Goal: Task Accomplishment & Management: Use online tool/utility

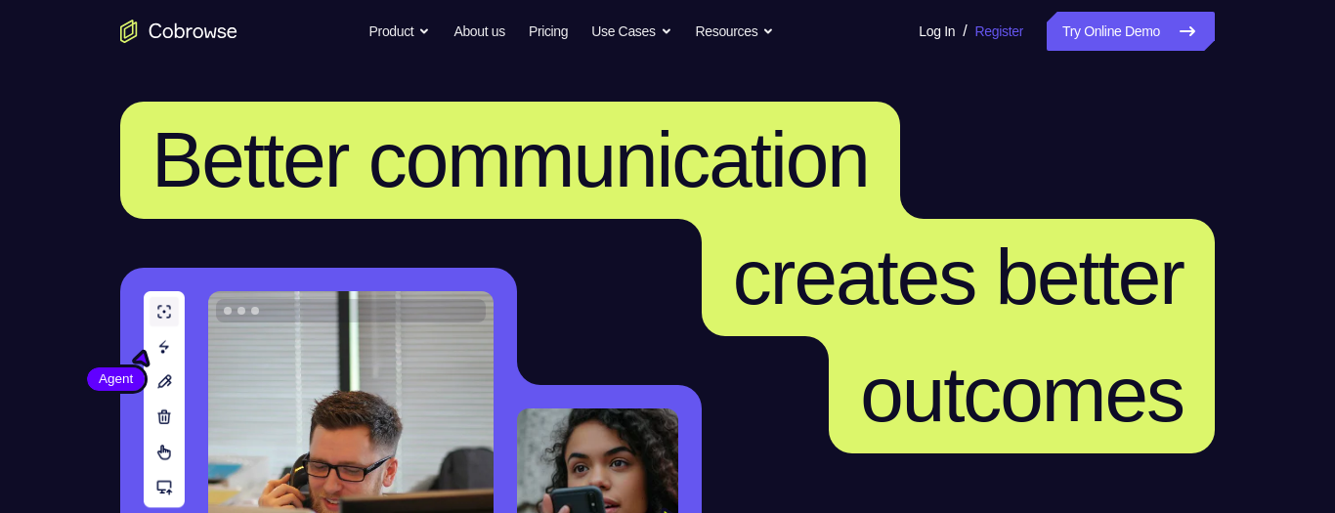
click at [1106, 28] on link "Try Online Demo" at bounding box center [1130, 31] width 168 height 39
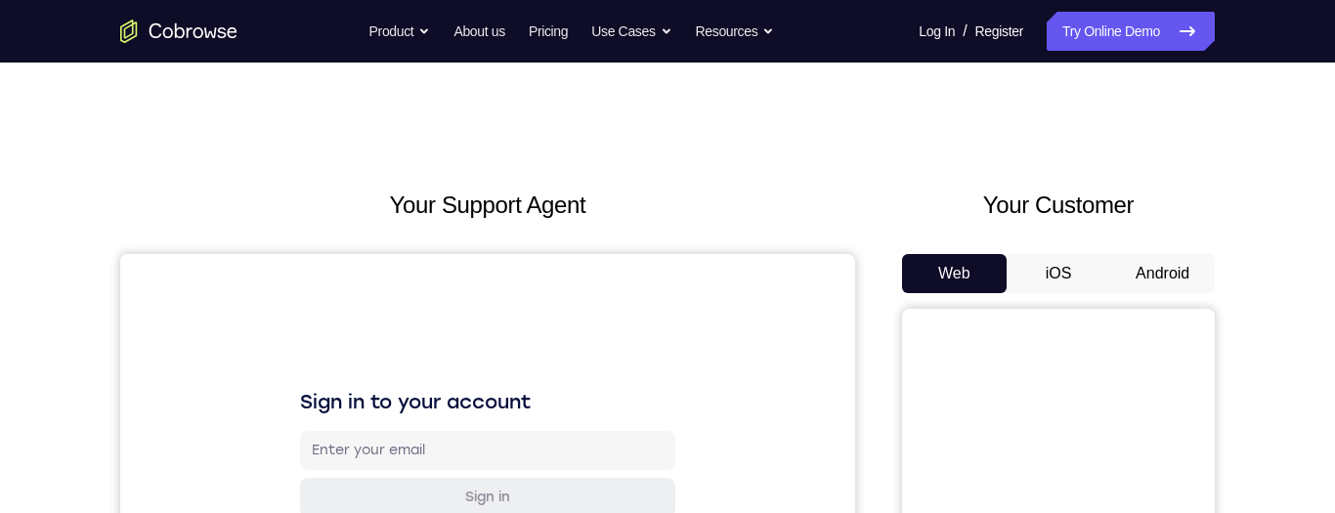
click at [1139, 146] on button "Android" at bounding box center [1162, 273] width 105 height 39
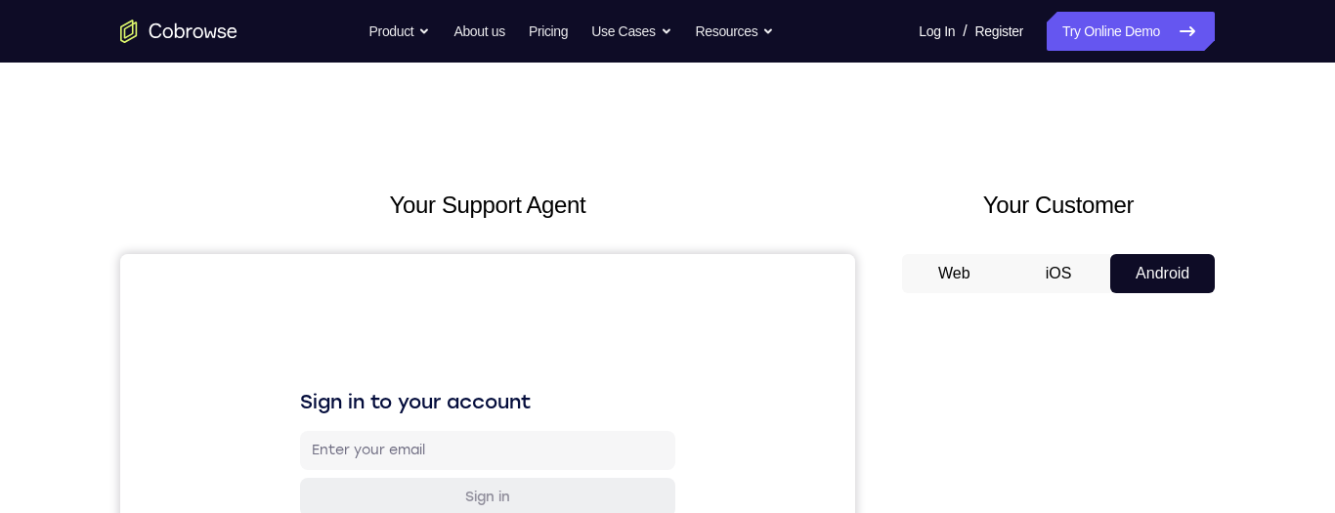
click at [1154, 146] on button "Android" at bounding box center [1162, 273] width 105 height 39
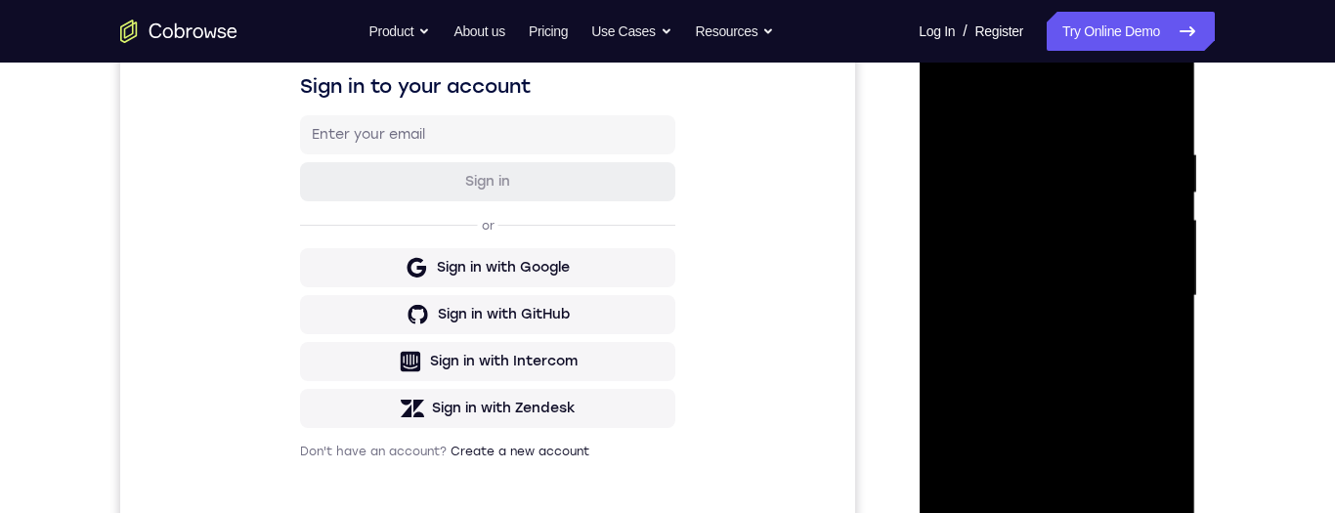
scroll to position [426, 0]
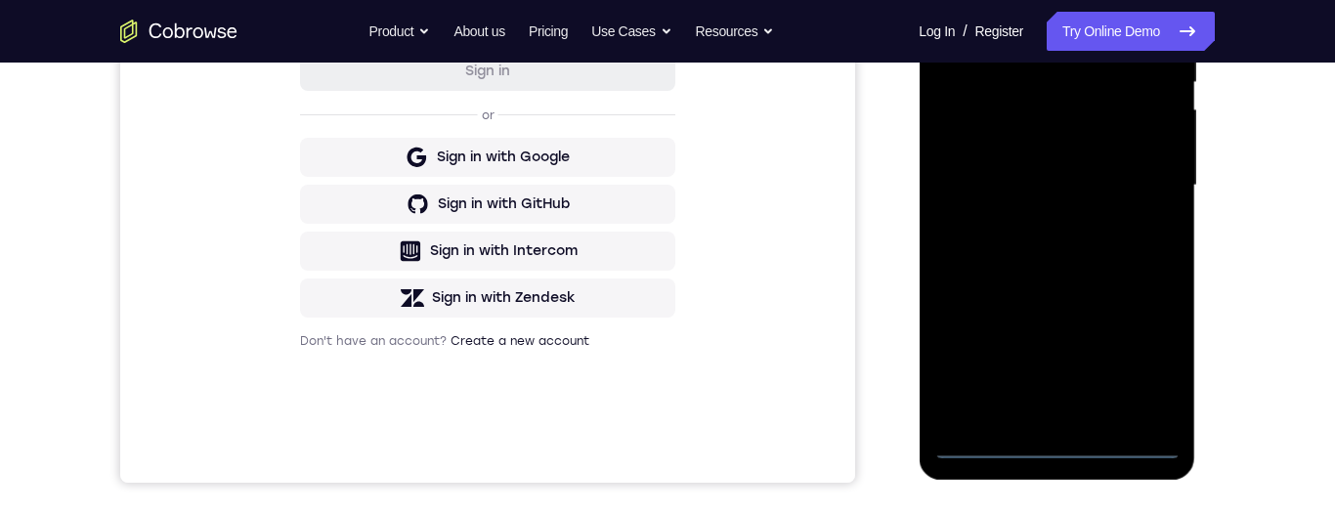
click at [1061, 146] on div at bounding box center [1056, 185] width 246 height 547
click at [1055, 146] on div at bounding box center [1056, 185] width 246 height 547
click at [1144, 146] on div at bounding box center [1056, 185] width 246 height 547
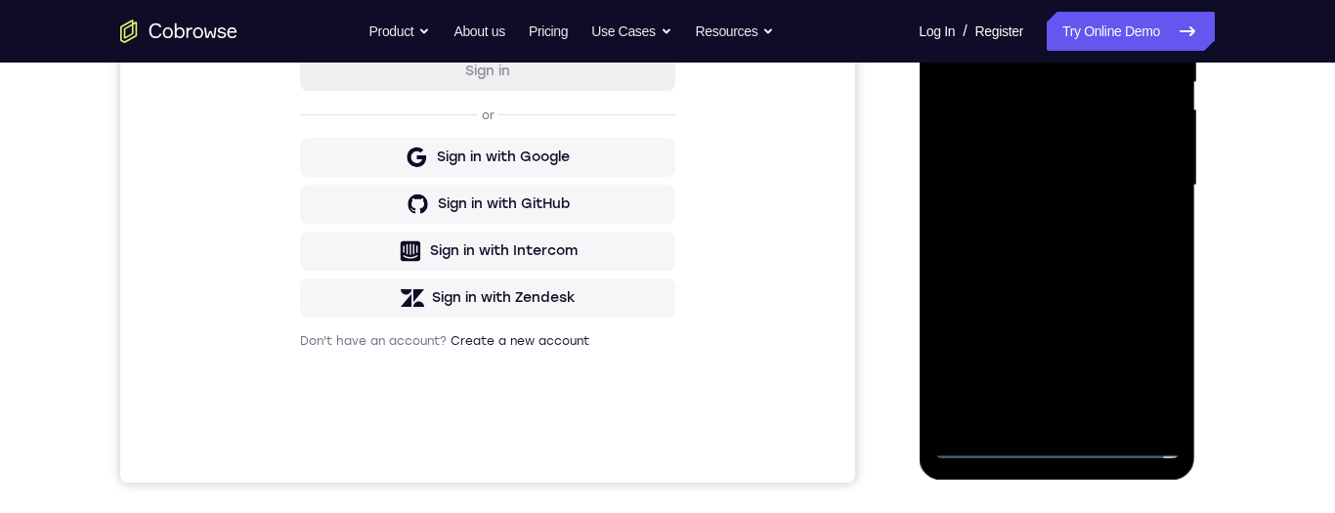
click at [1144, 146] on div at bounding box center [1056, 185] width 246 height 547
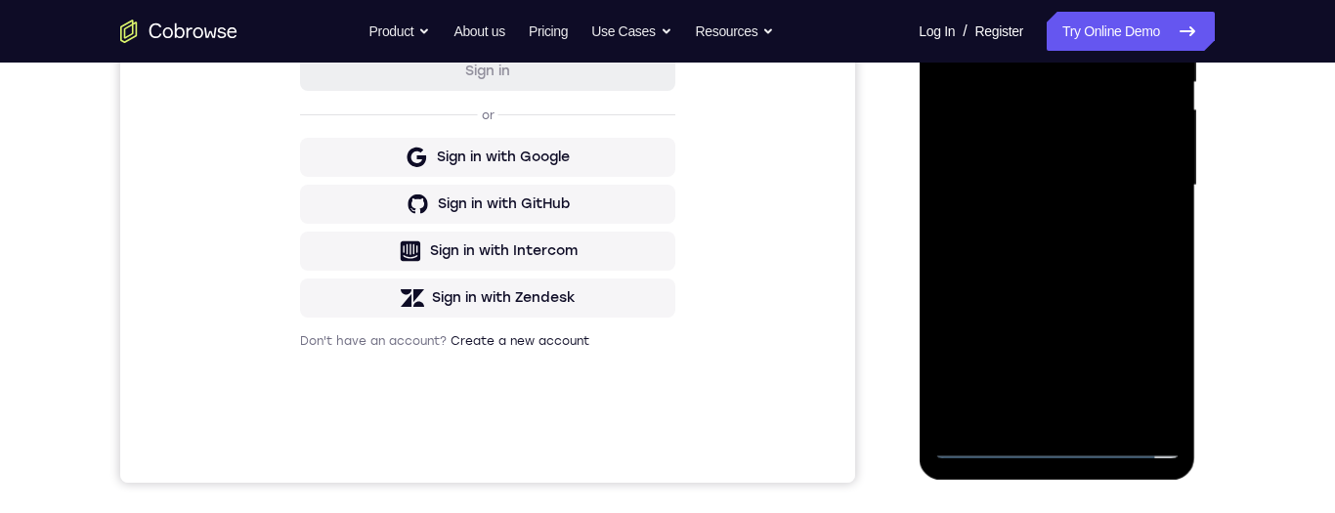
click at [1146, 146] on div at bounding box center [1056, 185] width 246 height 547
click at [1064, 0] on div at bounding box center [1056, 185] width 246 height 547
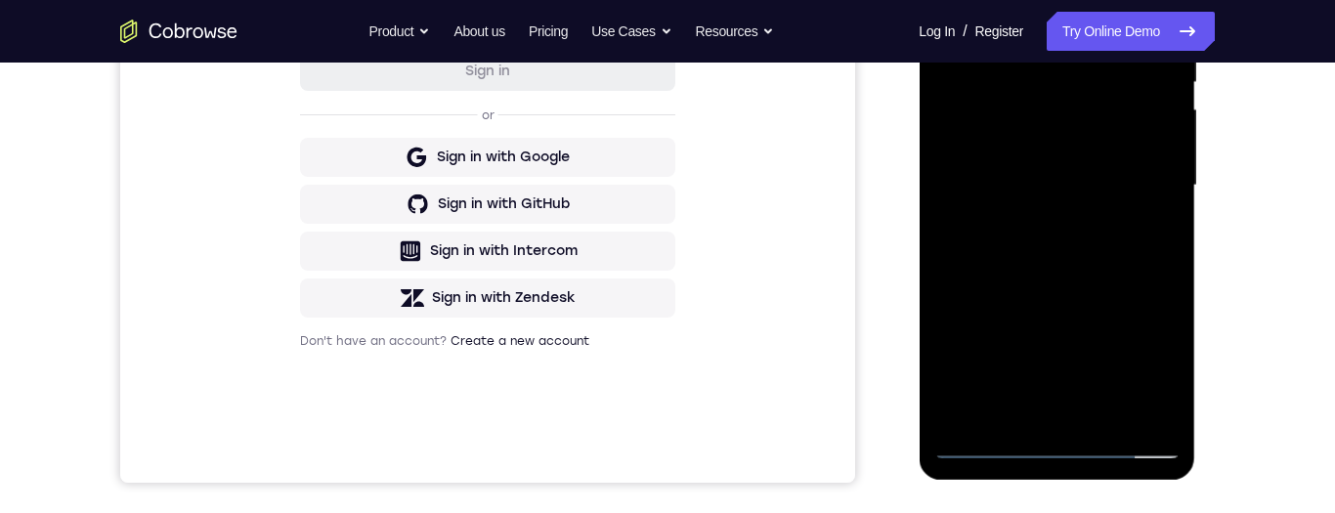
click at [1131, 146] on div at bounding box center [1056, 185] width 246 height 547
click at [1038, 146] on div at bounding box center [1056, 185] width 246 height 547
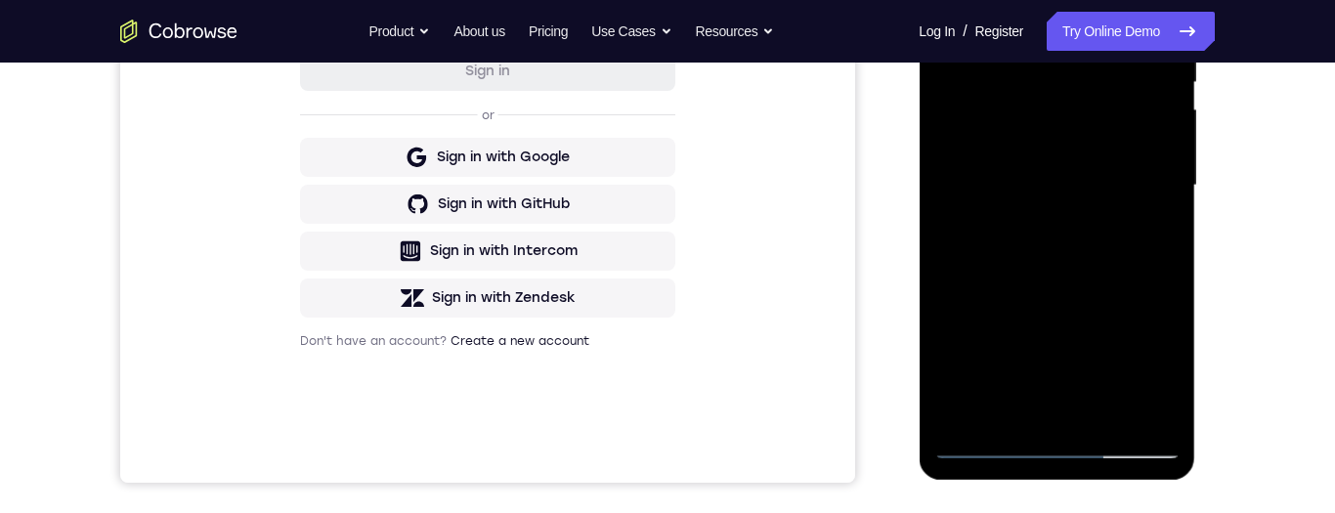
click at [1107, 146] on div at bounding box center [1056, 185] width 246 height 547
click at [953, 0] on div at bounding box center [1056, 185] width 246 height 547
click at [946, 0] on div at bounding box center [1056, 185] width 246 height 547
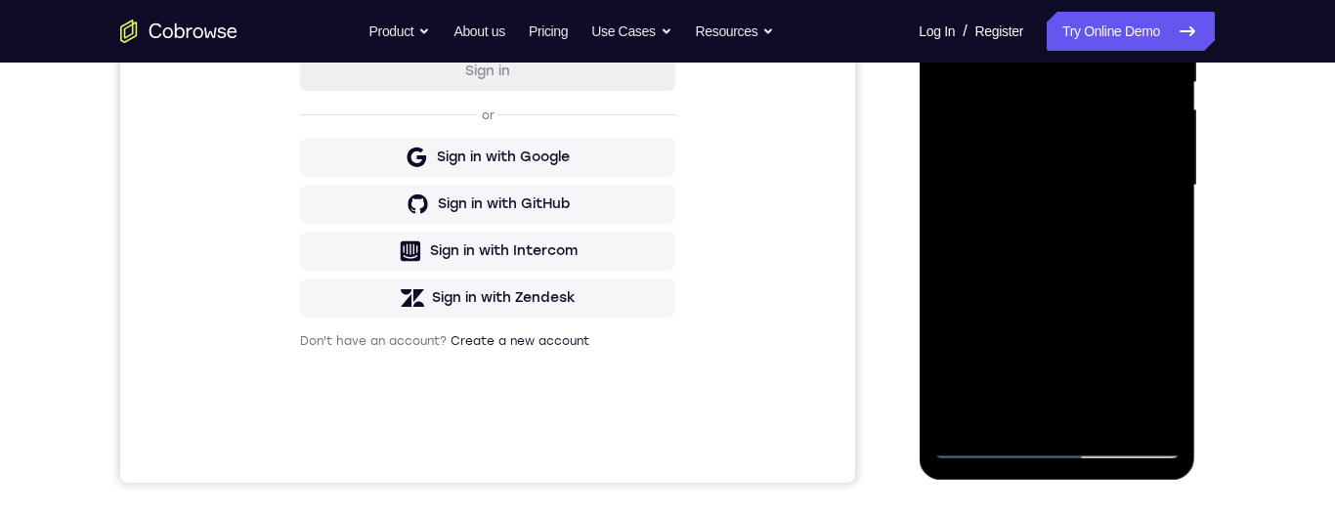
click at [946, 0] on div at bounding box center [1056, 185] width 246 height 547
click at [1145, 146] on div at bounding box center [1056, 185] width 246 height 547
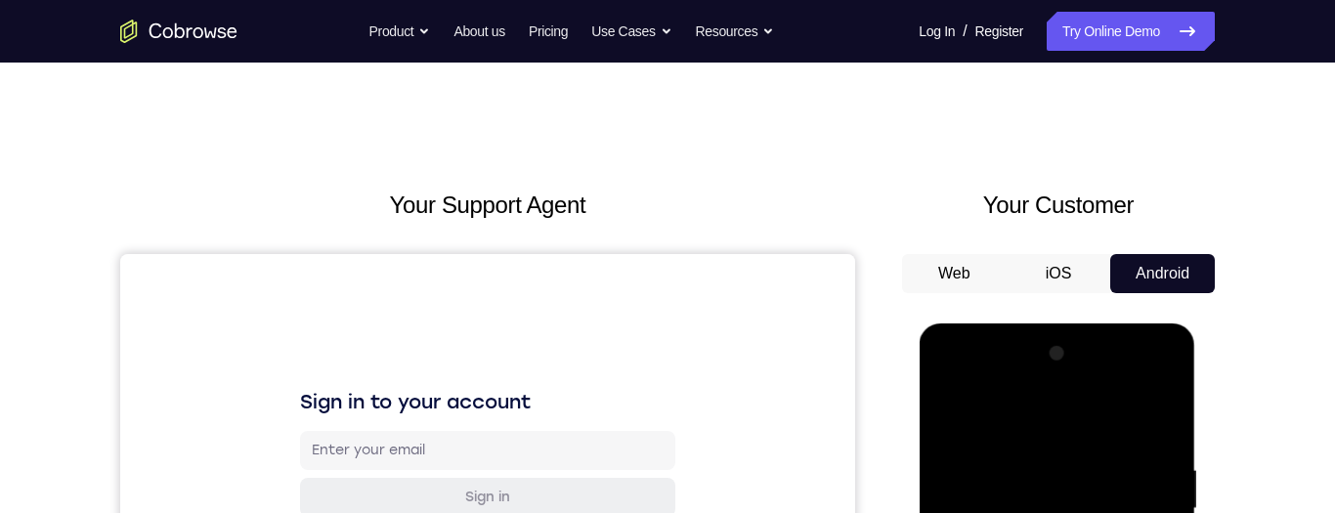
scroll to position [543, 0]
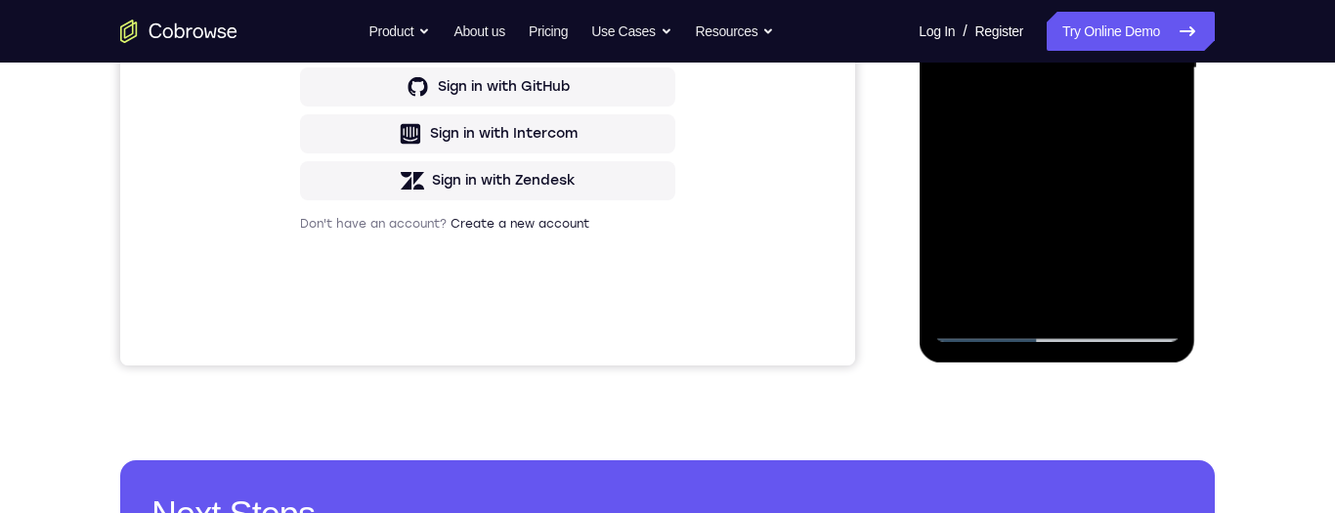
click at [1037, 146] on div at bounding box center [1056, 68] width 246 height 547
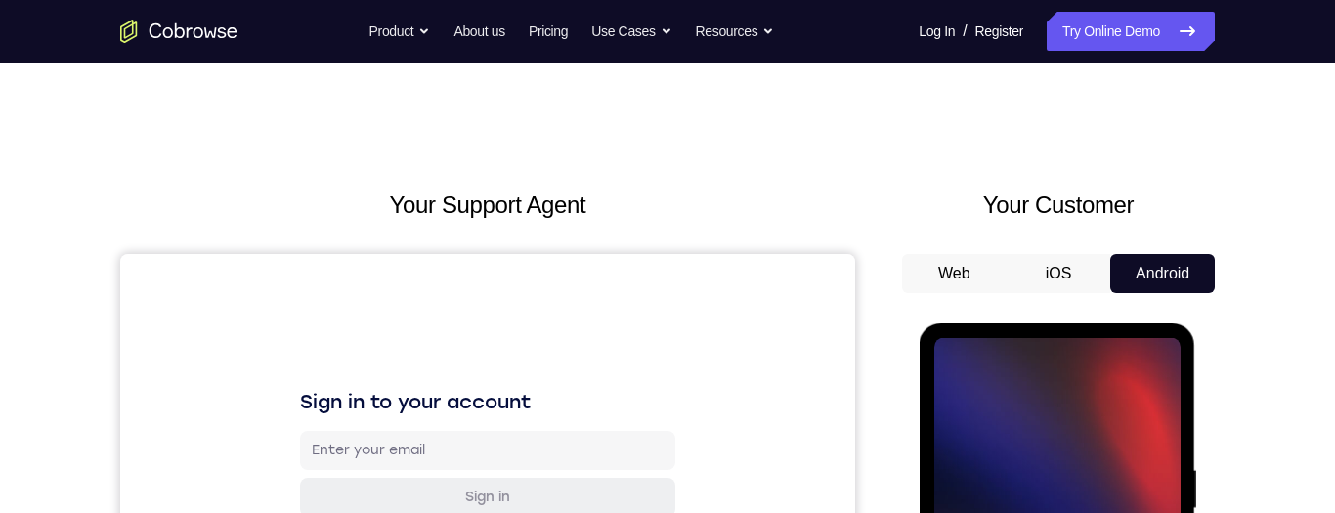
scroll to position [762, 0]
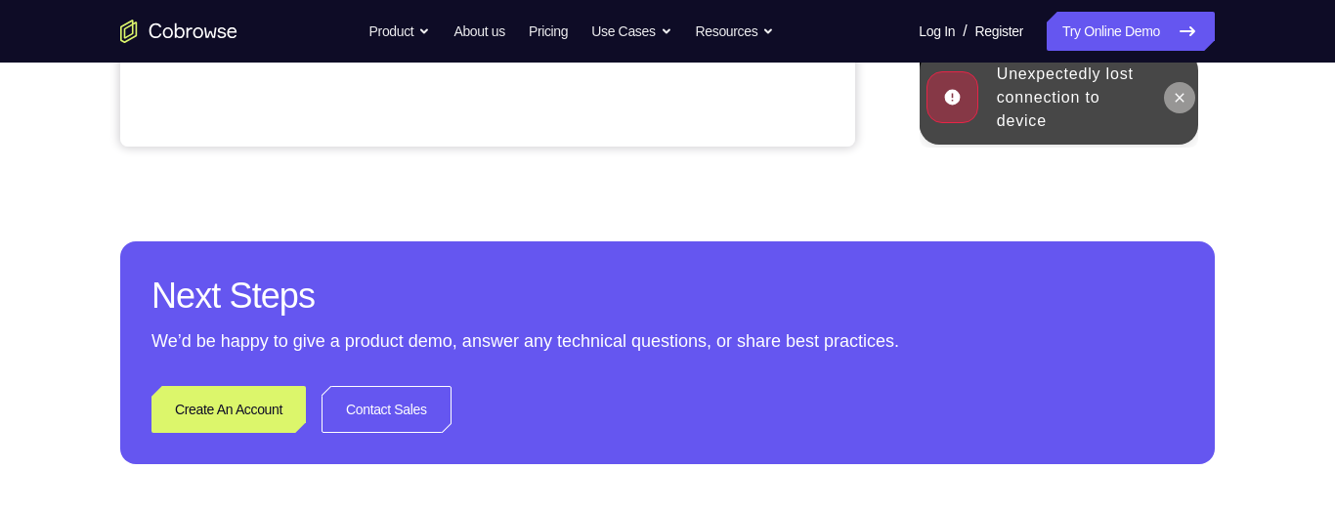
click at [1183, 100] on icon at bounding box center [1179, 98] width 16 height 16
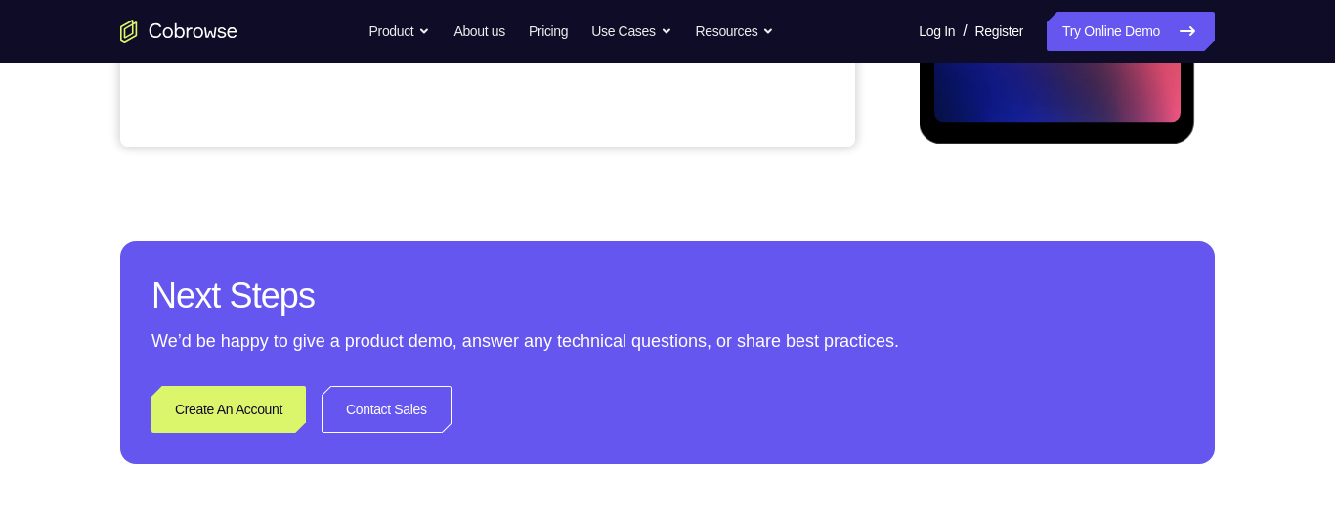
scroll to position [511, 0]
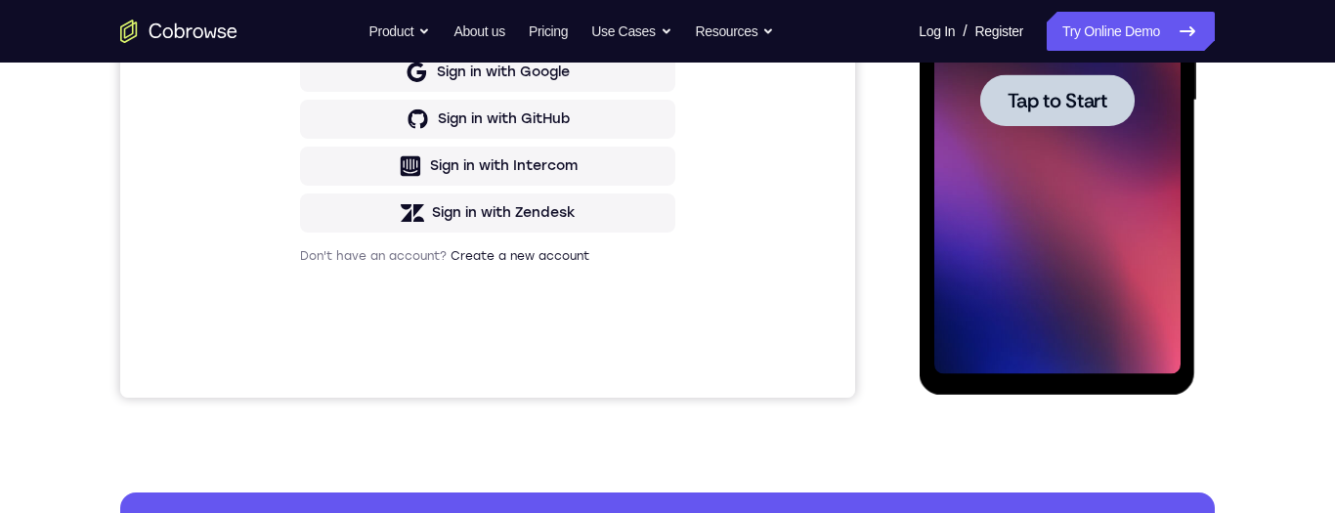
click at [1065, 83] on div at bounding box center [1056, 100] width 154 height 52
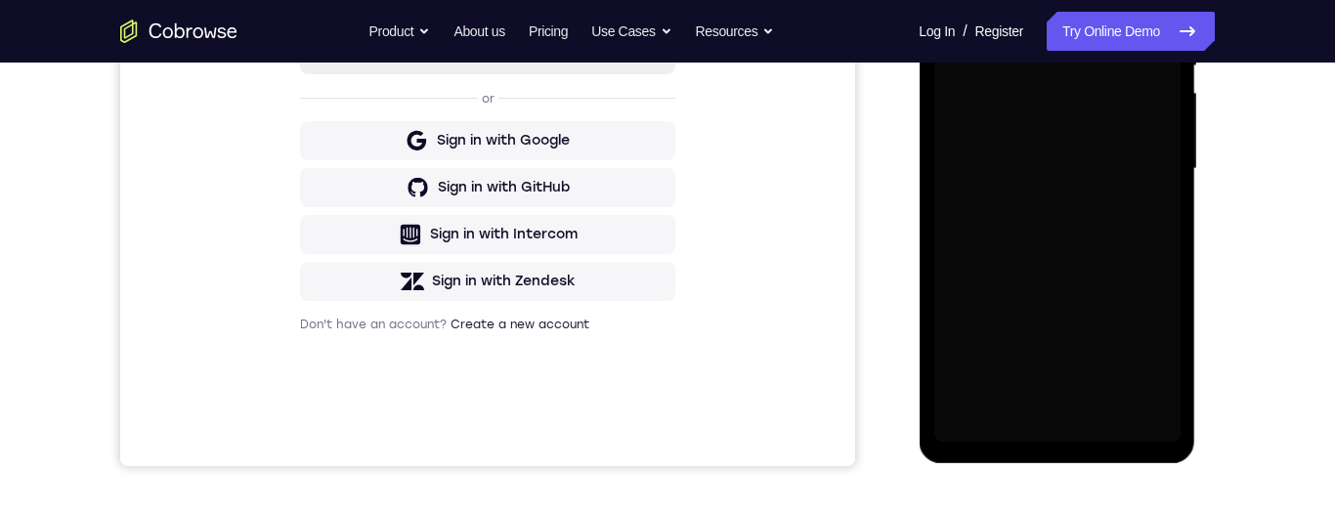
scroll to position [205, 0]
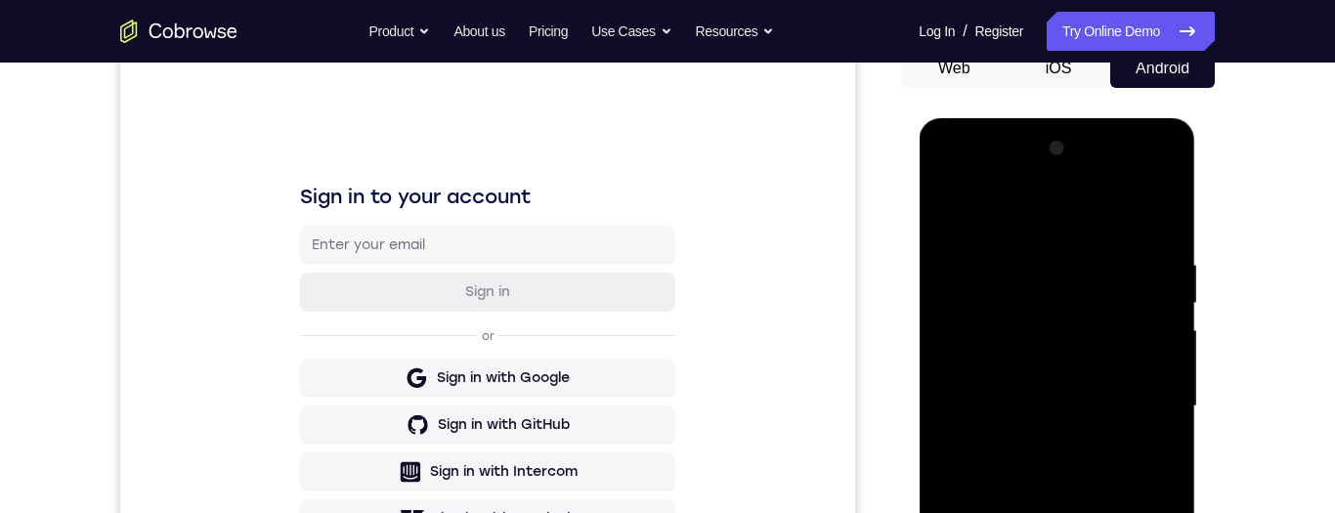
click at [1055, 146] on div at bounding box center [1056, 406] width 246 height 547
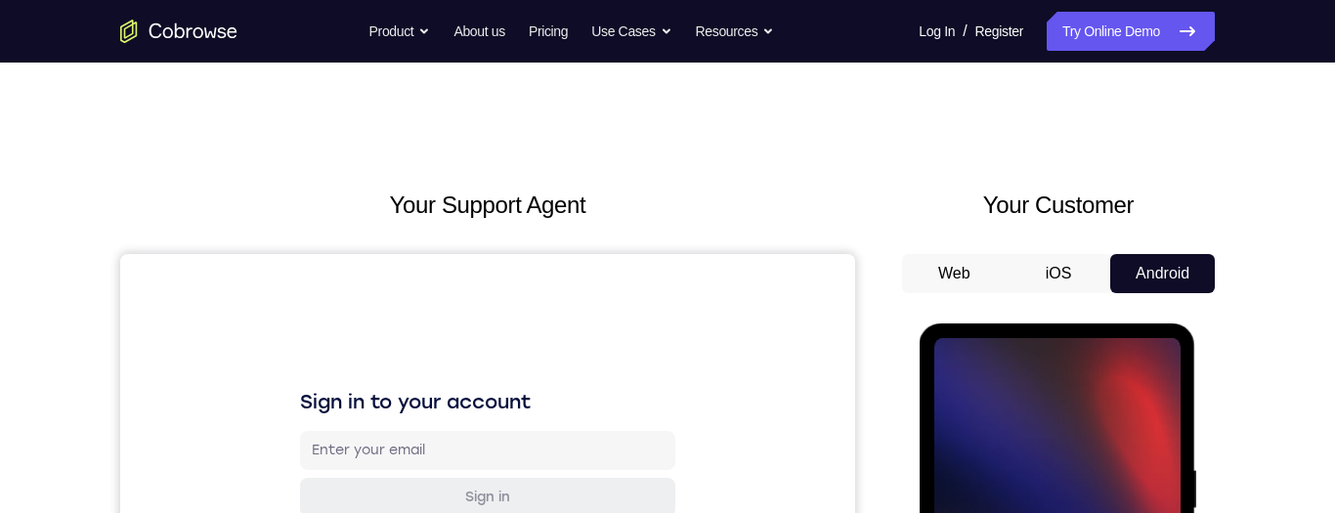
scroll to position [515, 0]
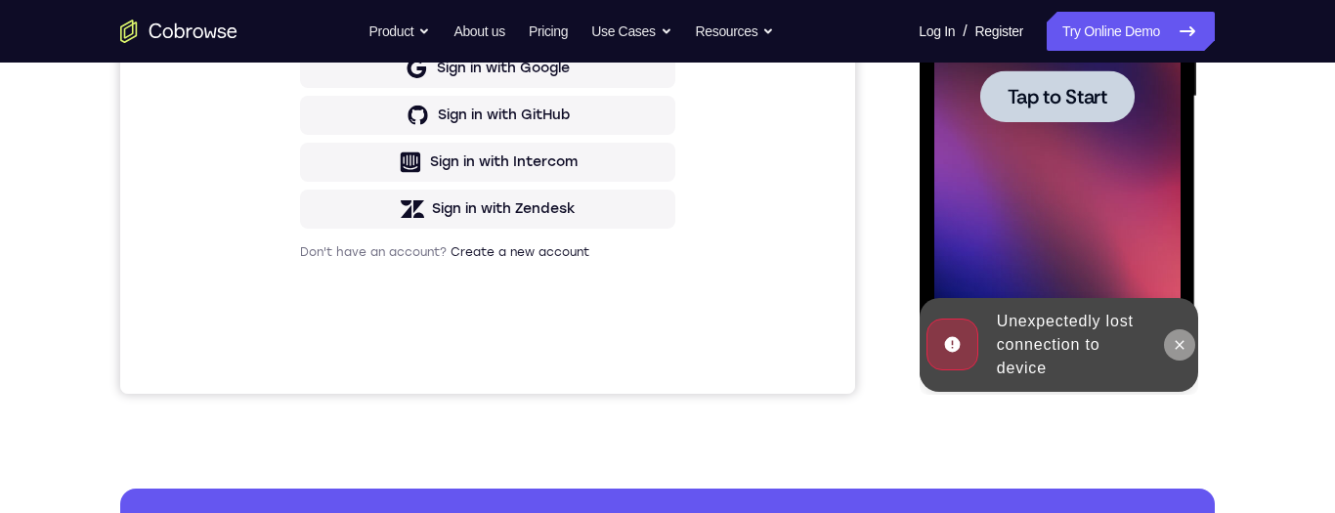
click at [1180, 146] on icon at bounding box center [1179, 345] width 16 height 16
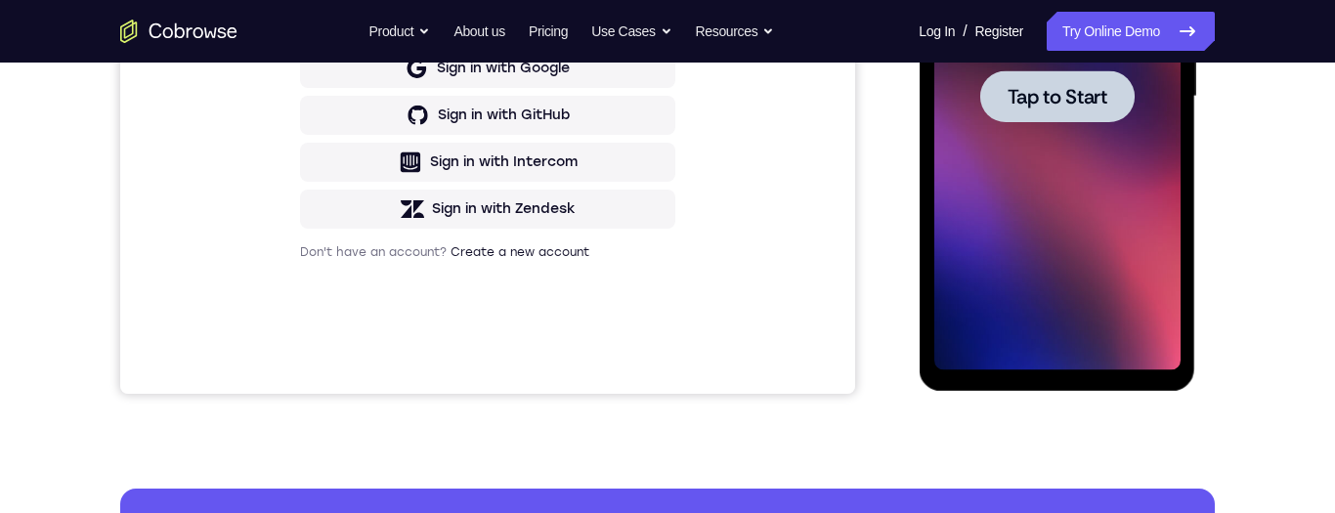
click at [1074, 87] on span "Tap to Start" at bounding box center [1056, 97] width 100 height 20
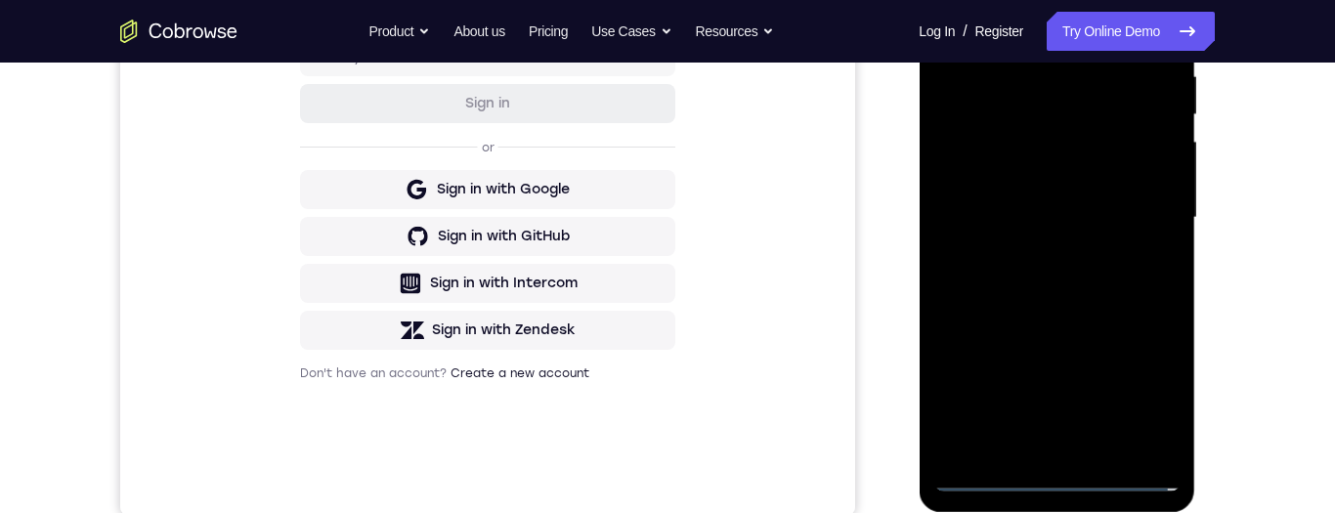
scroll to position [511, 0]
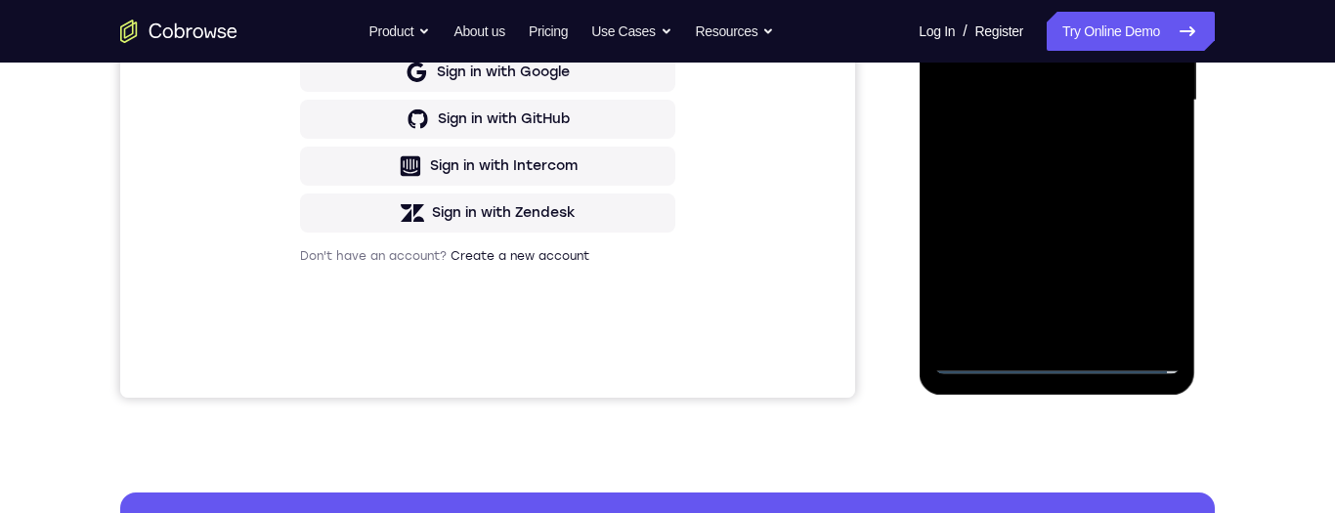
click at [1054, 146] on div at bounding box center [1056, 100] width 246 height 547
click at [1144, 146] on div at bounding box center [1056, 100] width 246 height 547
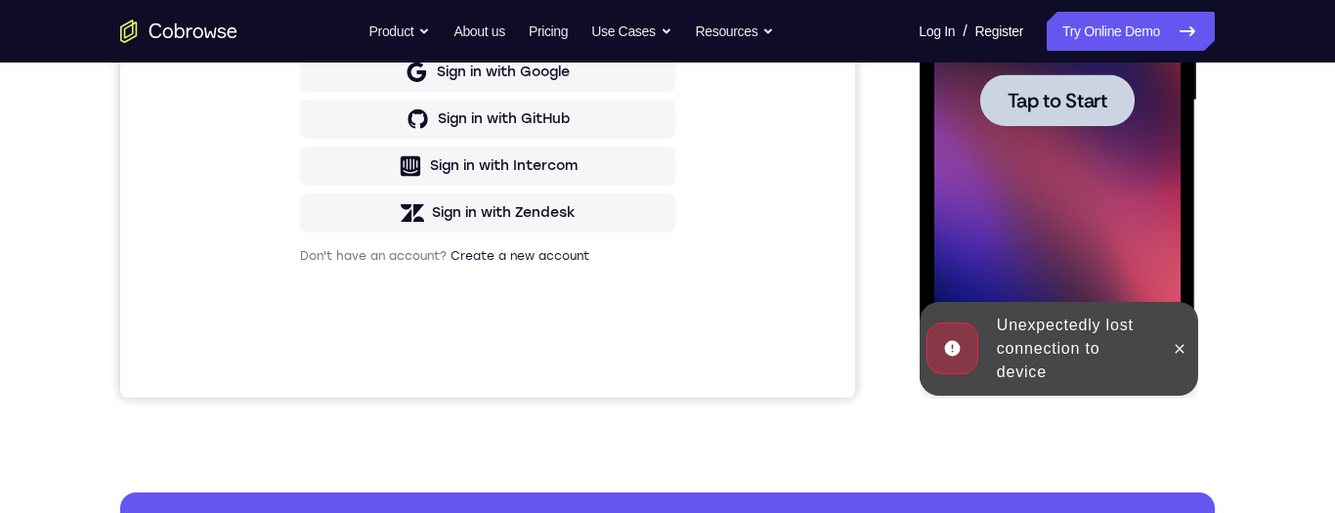
scroll to position [319, 0]
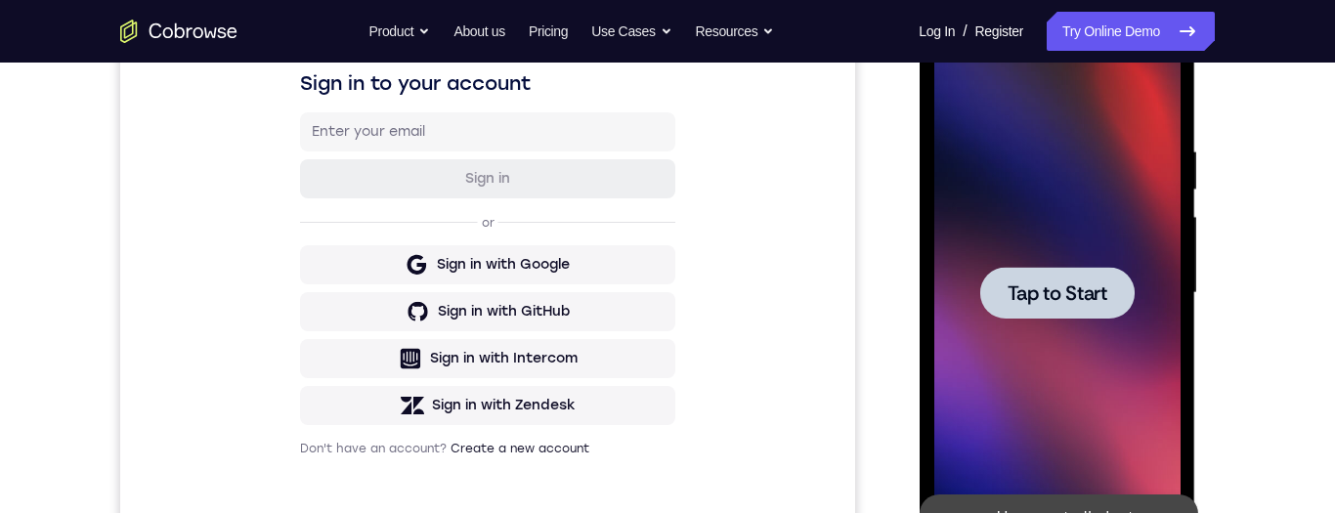
click at [1081, 146] on span "Tap to Start" at bounding box center [1056, 293] width 100 height 20
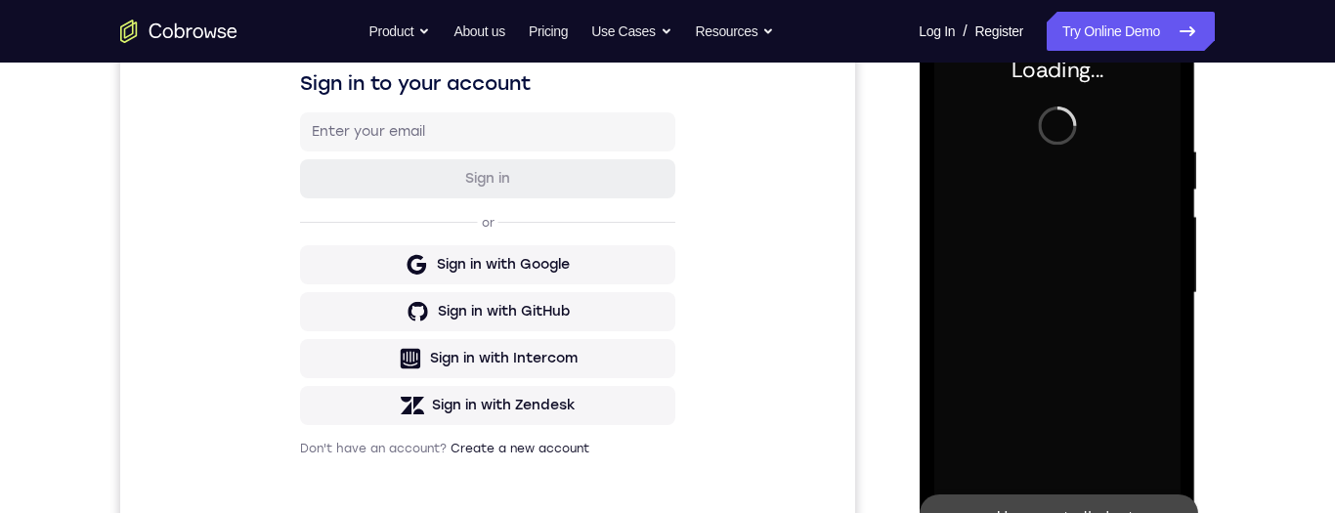
scroll to position [505, 0]
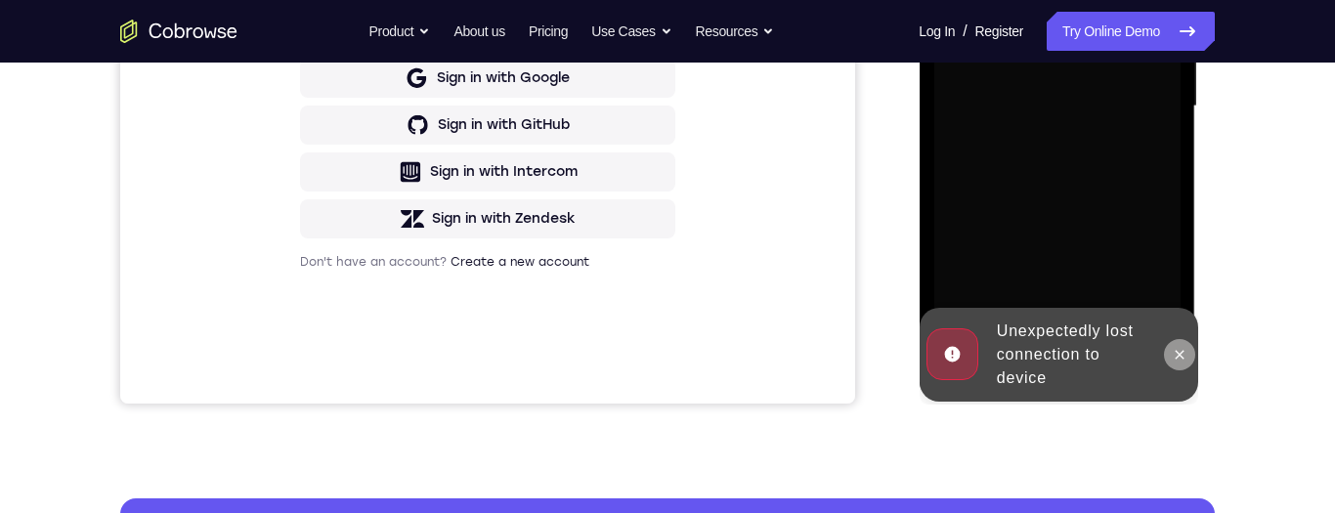
click at [1178, 146] on icon at bounding box center [1178, 354] width 9 height 9
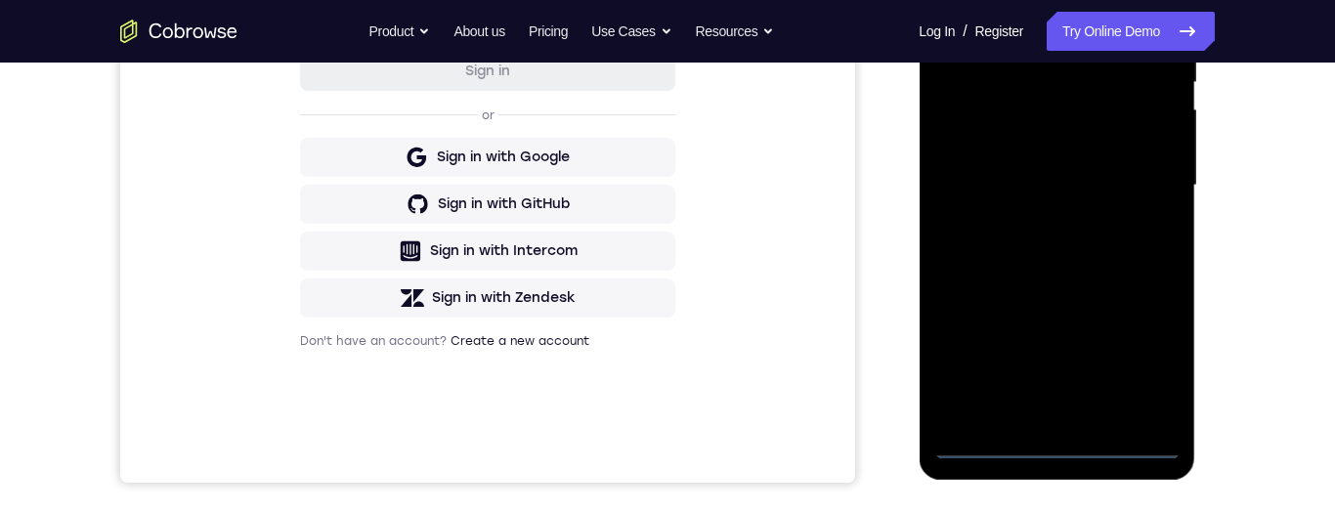
scroll to position [510, 0]
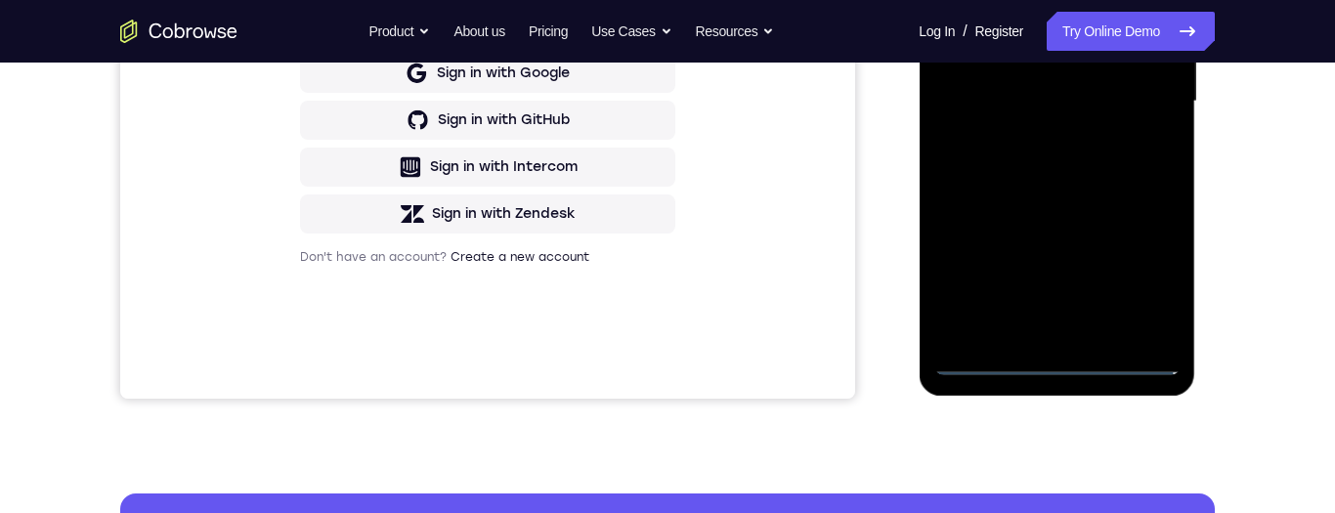
click at [1057, 146] on div at bounding box center [1056, 101] width 246 height 547
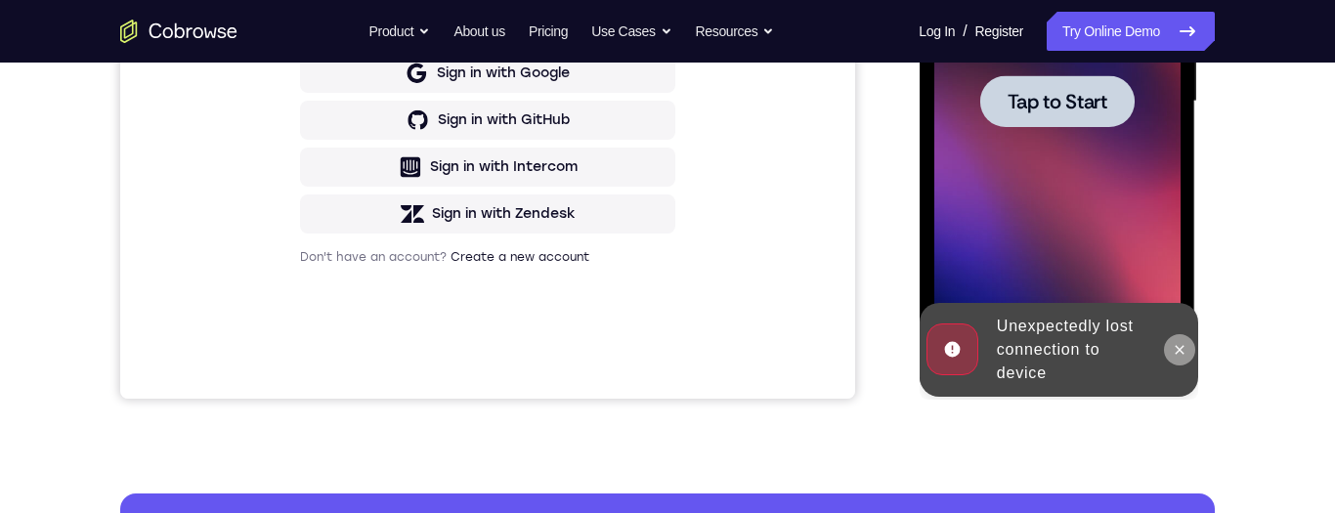
click at [1178, 146] on icon at bounding box center [1179, 350] width 16 height 16
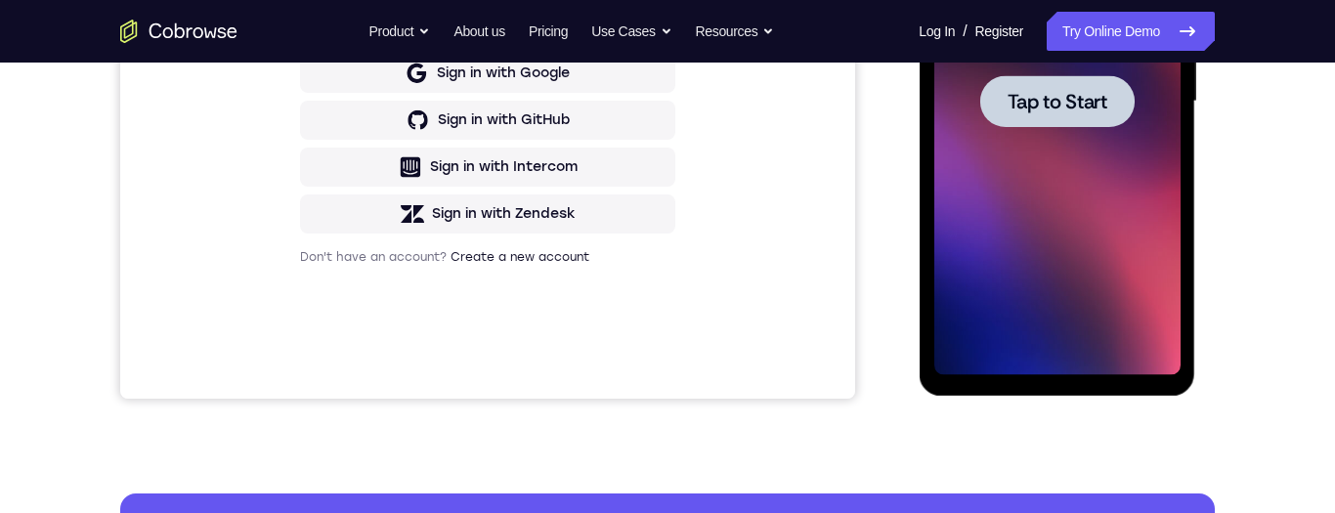
scroll to position [0, 0]
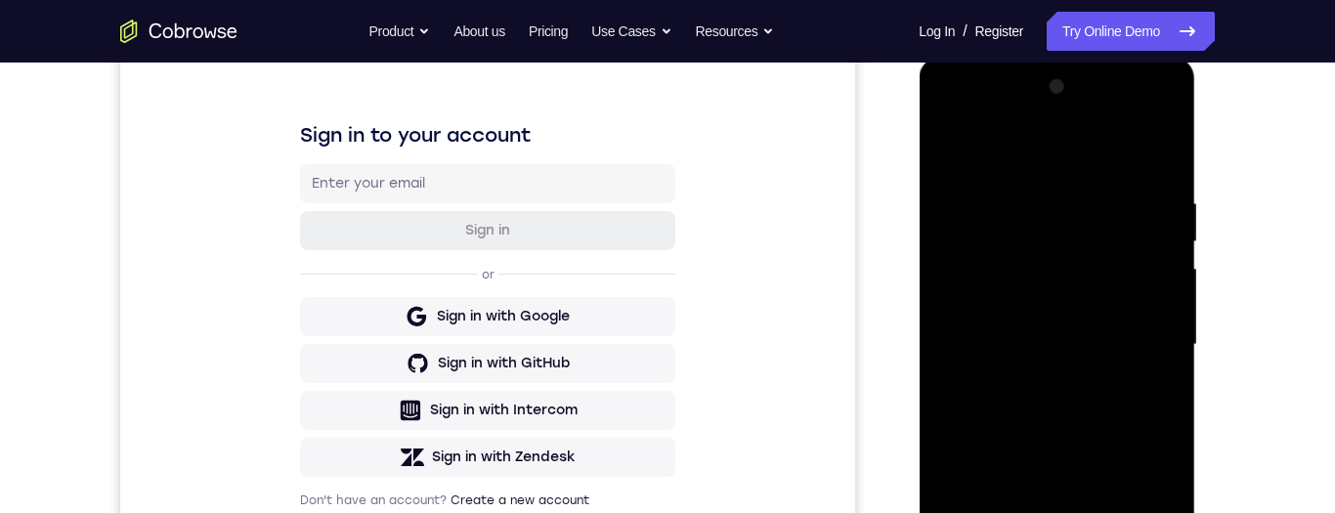
scroll to position [378, 0]
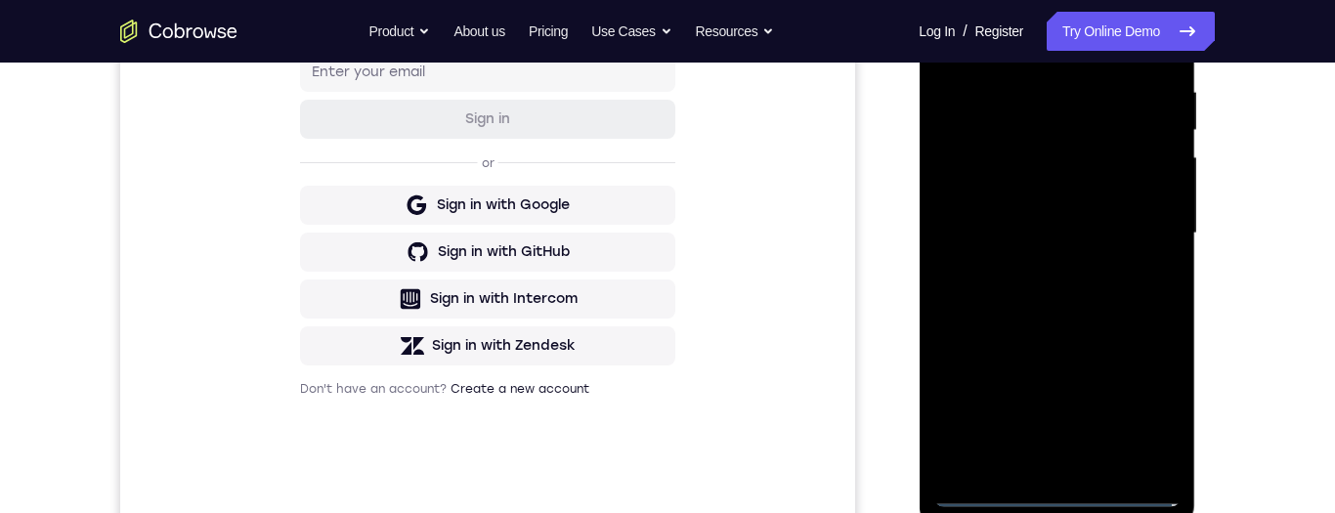
click at [1053, 146] on div at bounding box center [1056, 233] width 246 height 547
